Goal: Transaction & Acquisition: Book appointment/travel/reservation

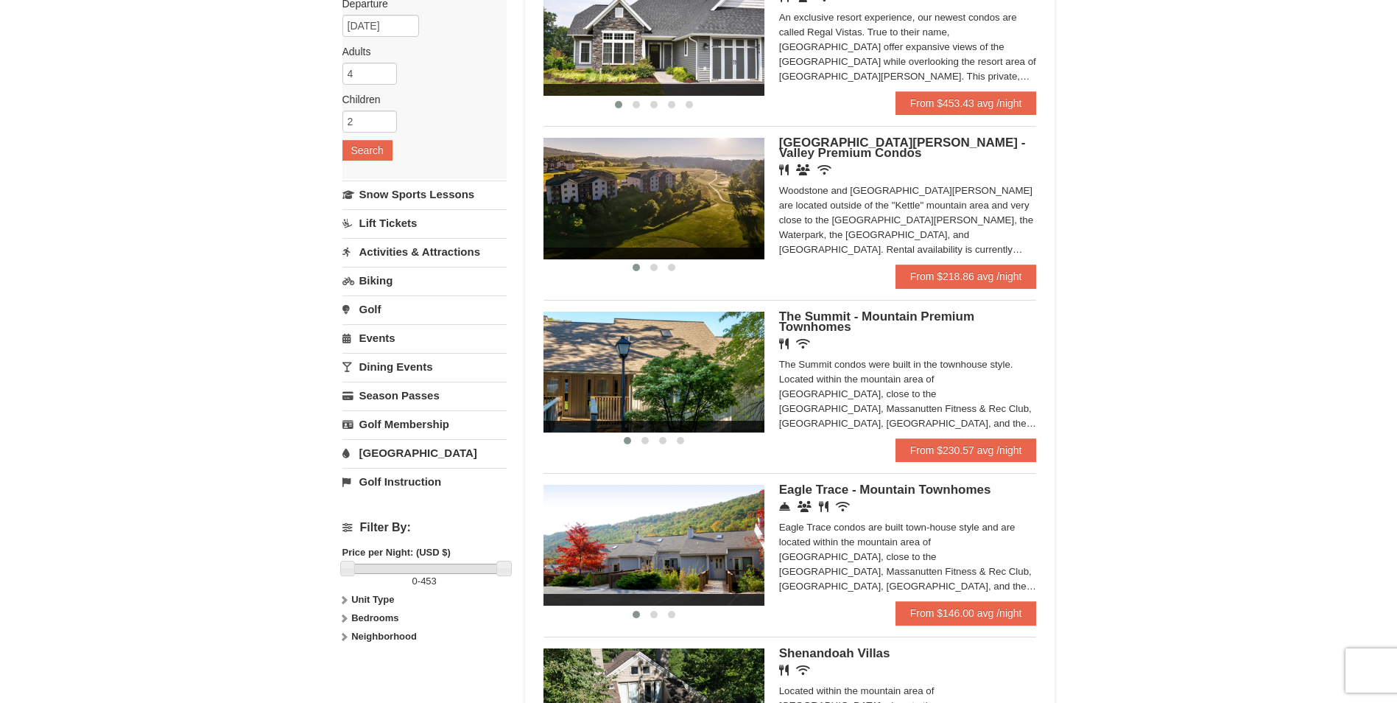
scroll to position [221, 0]
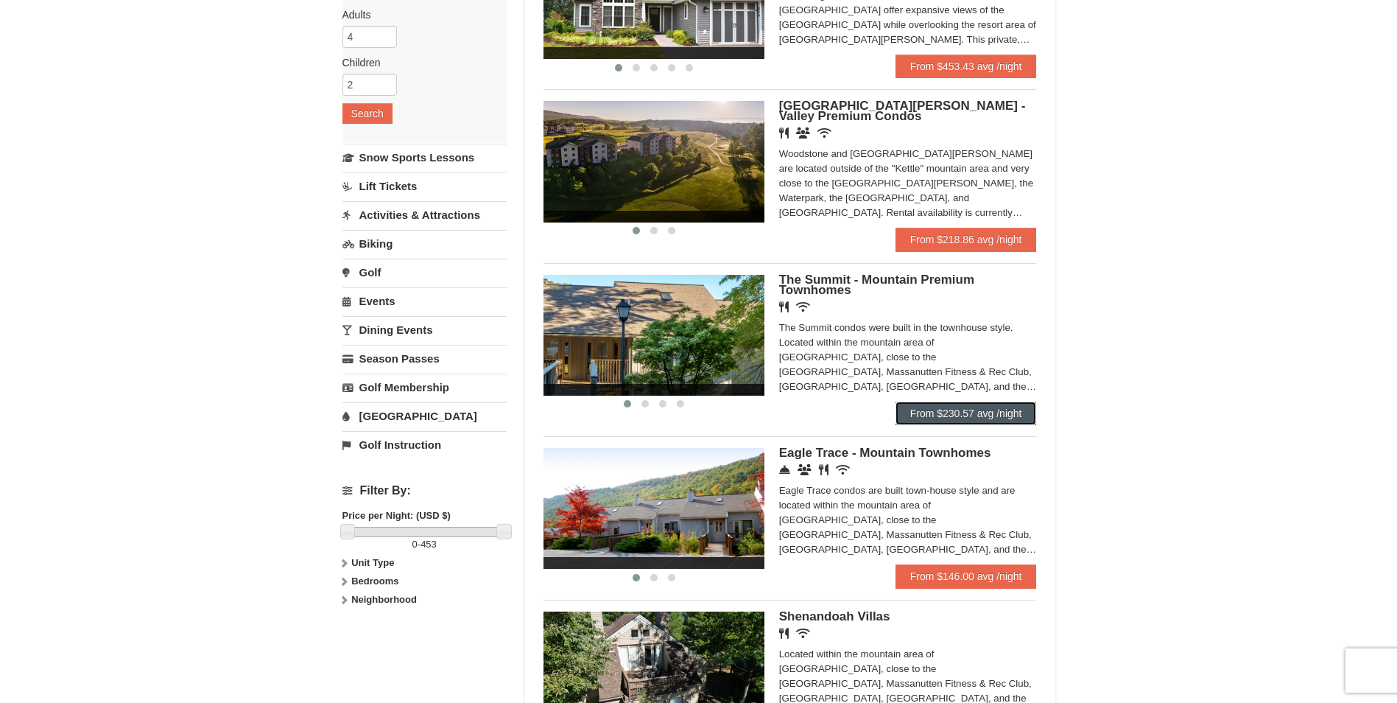
click at [991, 414] on link "From $230.57 avg /night" at bounding box center [966, 413] width 141 height 24
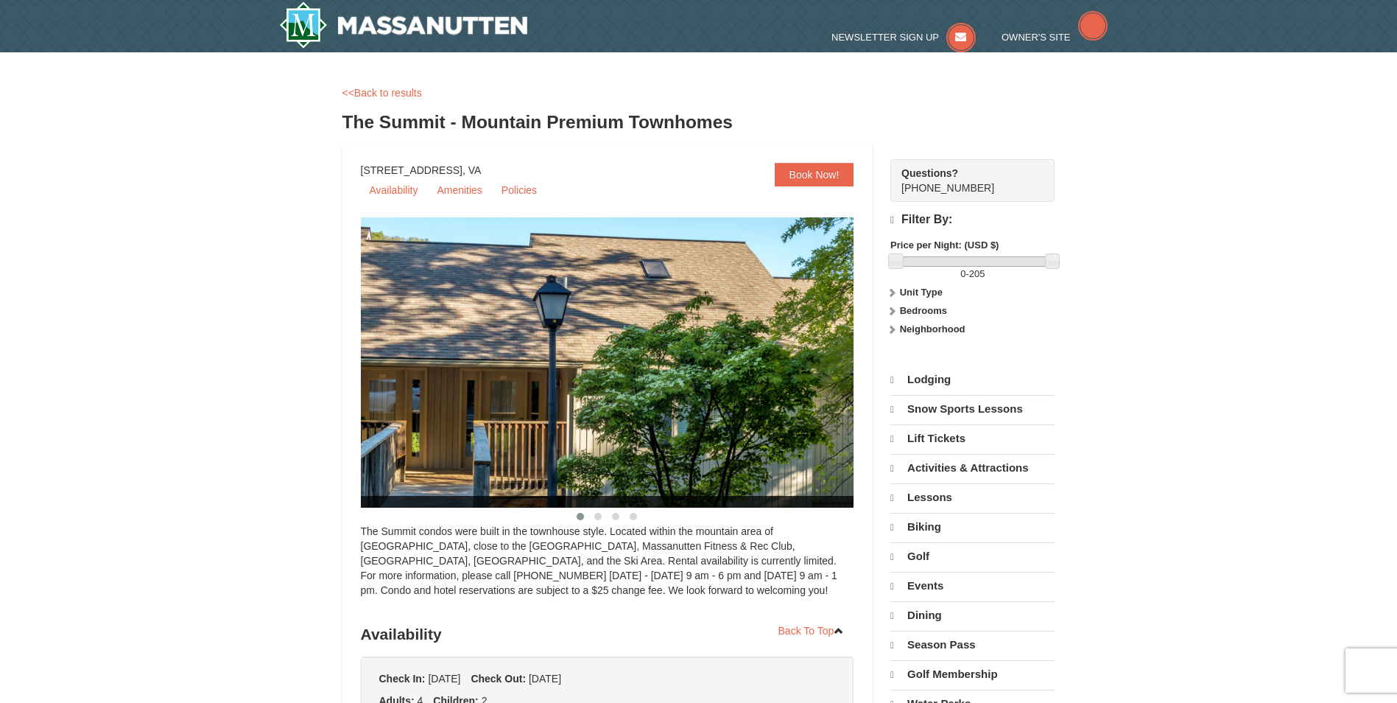
select select "9"
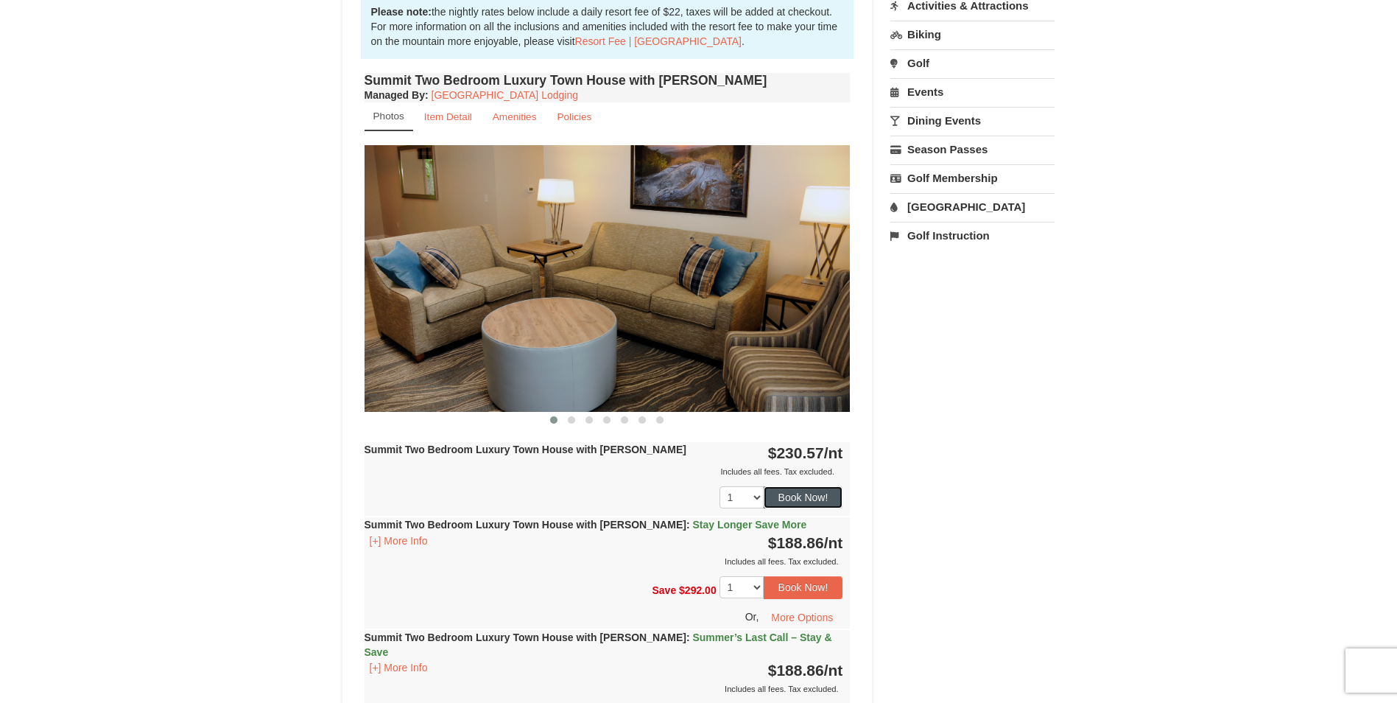
click at [823, 493] on button "Book Now!" at bounding box center [804, 497] width 80 height 22
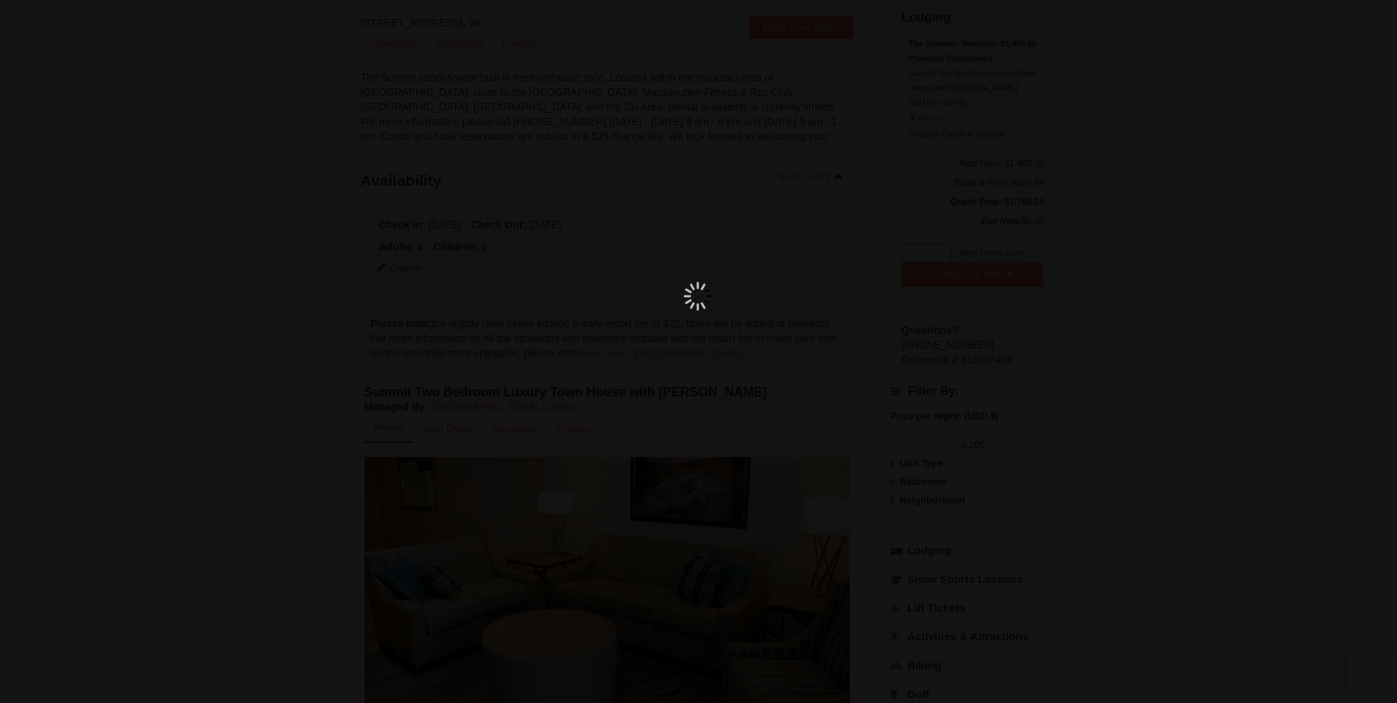
scroll to position [144, 0]
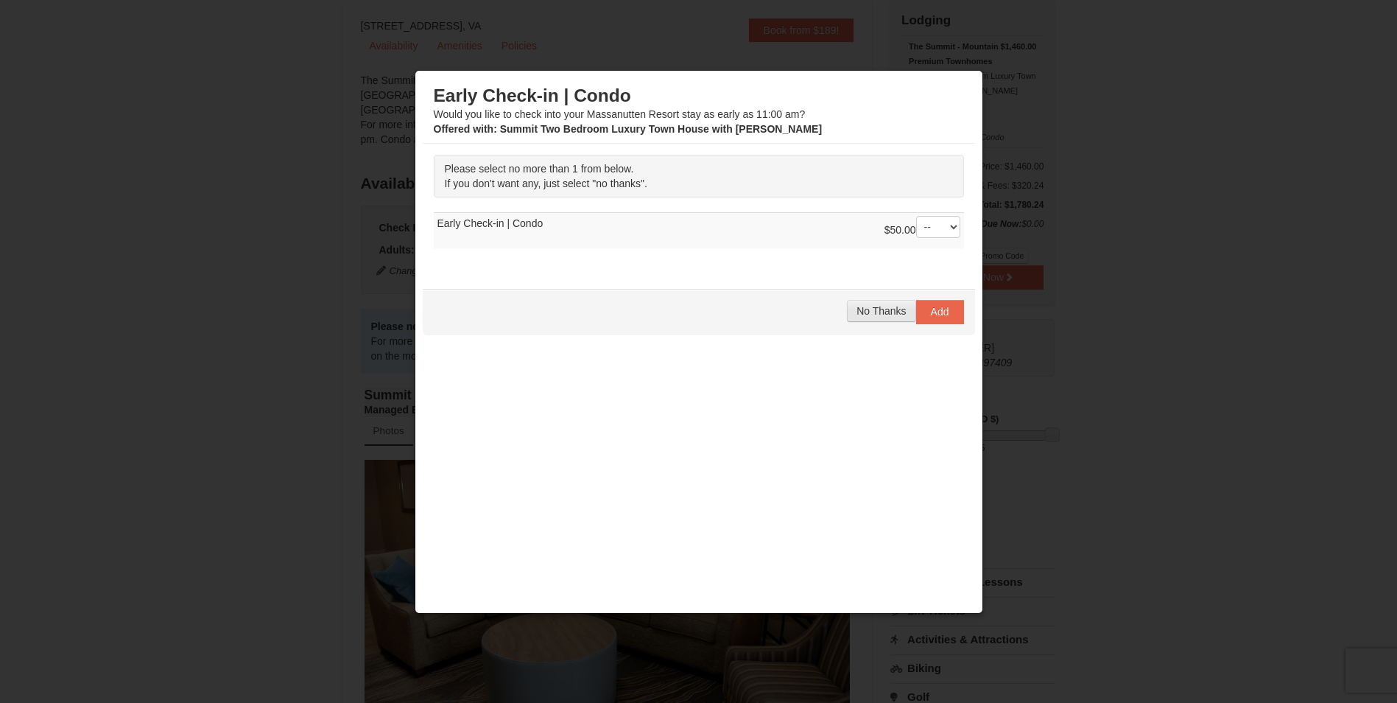
click at [877, 313] on span "No Thanks" at bounding box center [880, 311] width 49 height 12
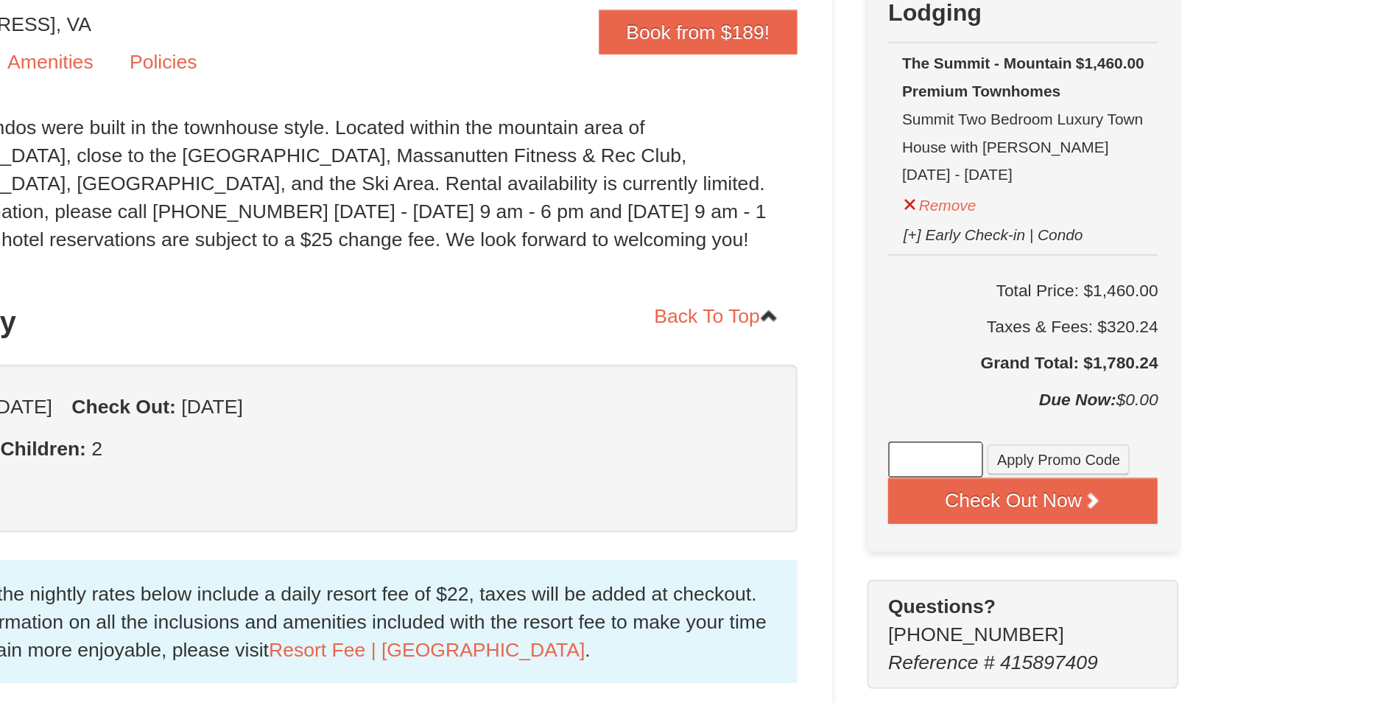
scroll to position [91, 0]
